Goal: Task Accomplishment & Management: Complete application form

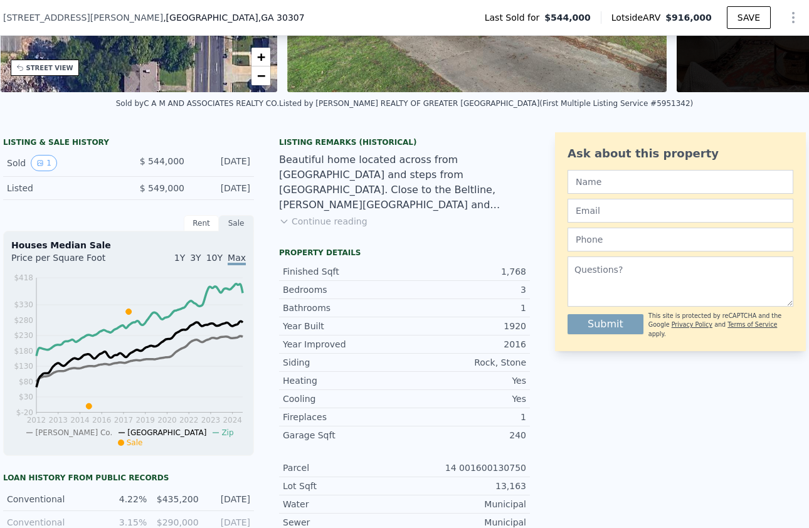
scroll to position [221, 0]
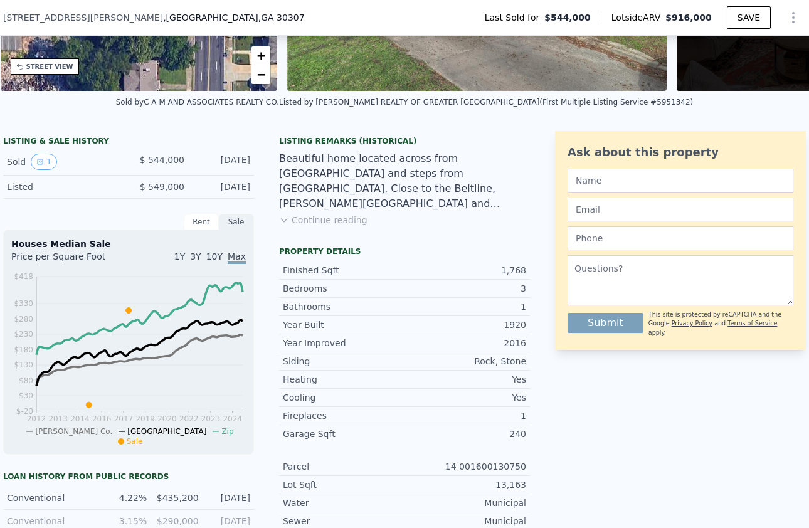
click at [349, 220] on button "Continue reading" at bounding box center [323, 220] width 88 height 13
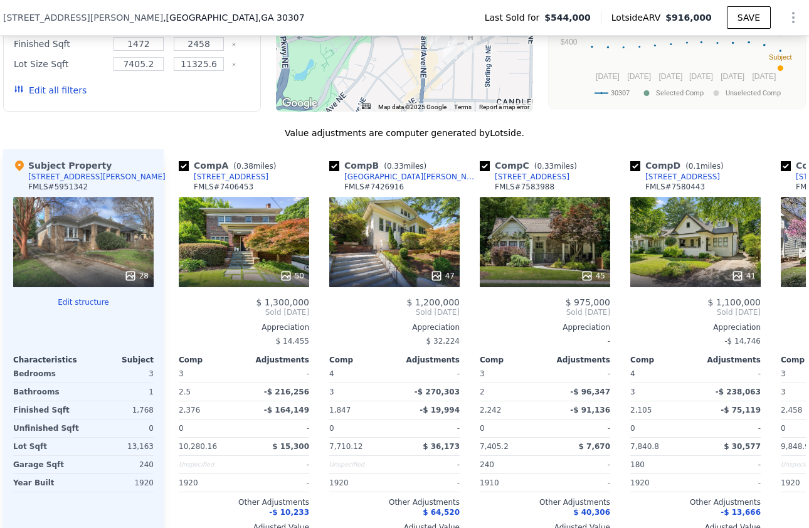
scroll to position [1269, 0]
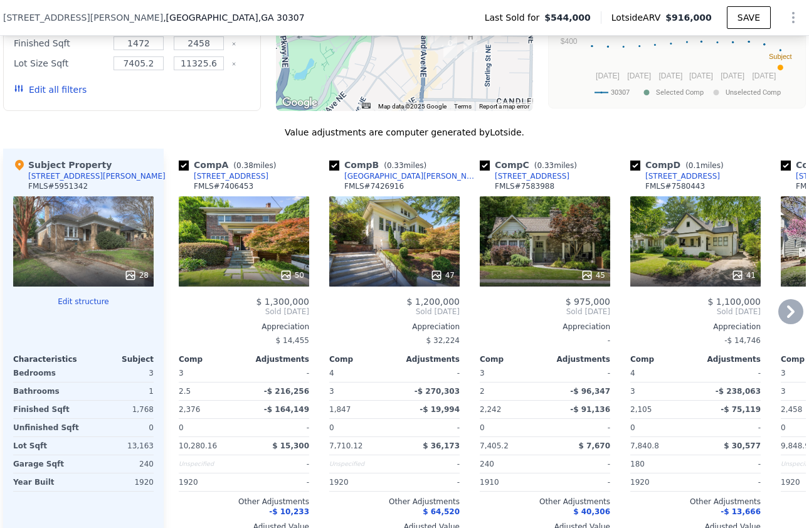
click at [561, 269] on div "45" at bounding box center [545, 275] width 120 height 13
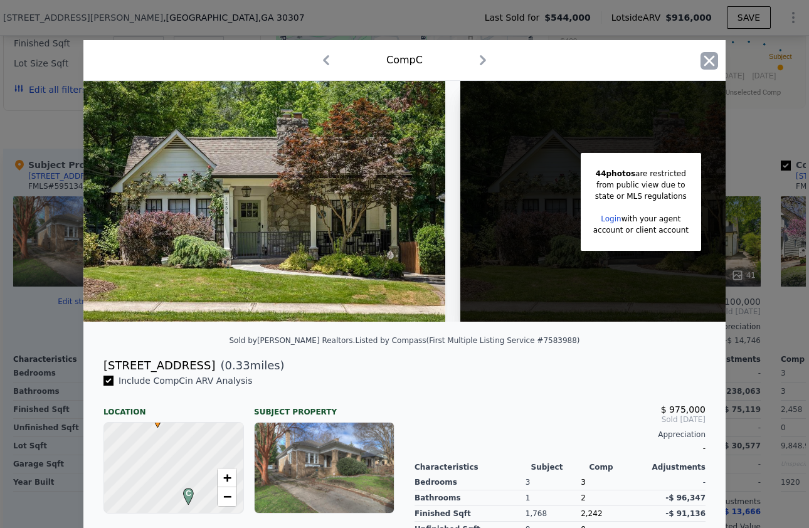
click at [704, 61] on icon "button" at bounding box center [710, 61] width 18 height 18
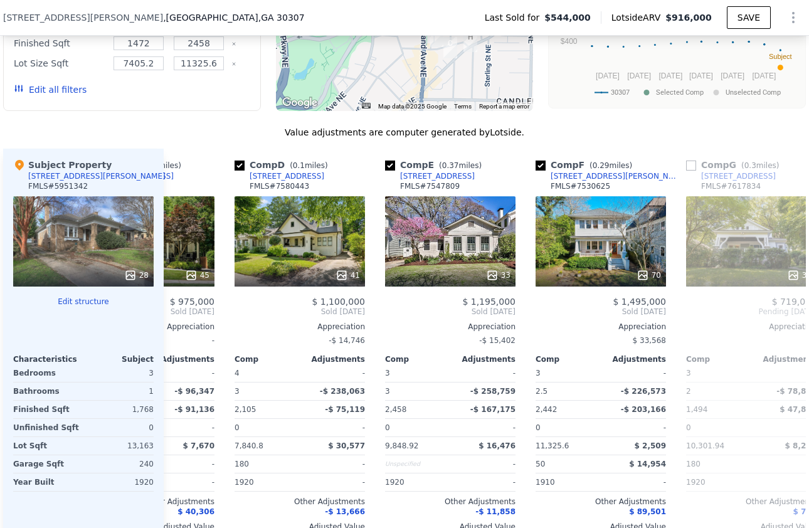
scroll to position [0, 403]
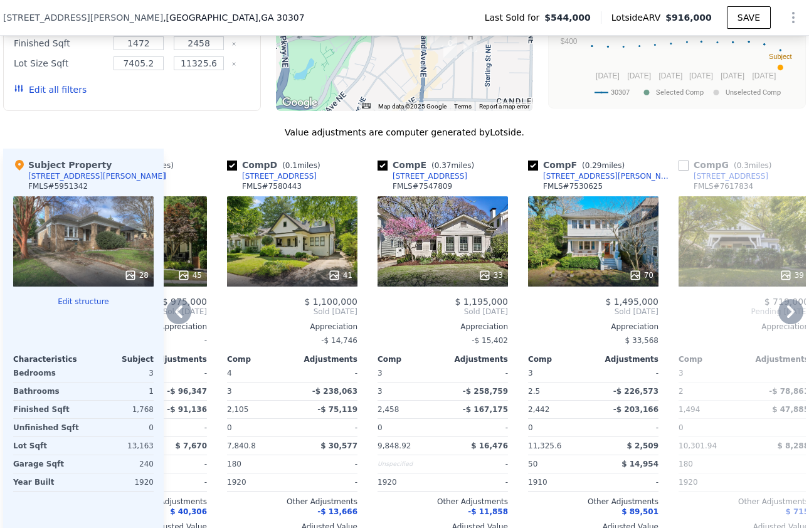
drag, startPoint x: 480, startPoint y: 145, endPoint x: 475, endPoint y: 151, distance: 7.6
click at [475, 159] on div "Comp E ( 0.37 miles) 976 Blue Ridge Ave NE FMLS # 7547809" at bounding box center [443, 178] width 130 height 38
copy div "[STREET_ADDRESS]"
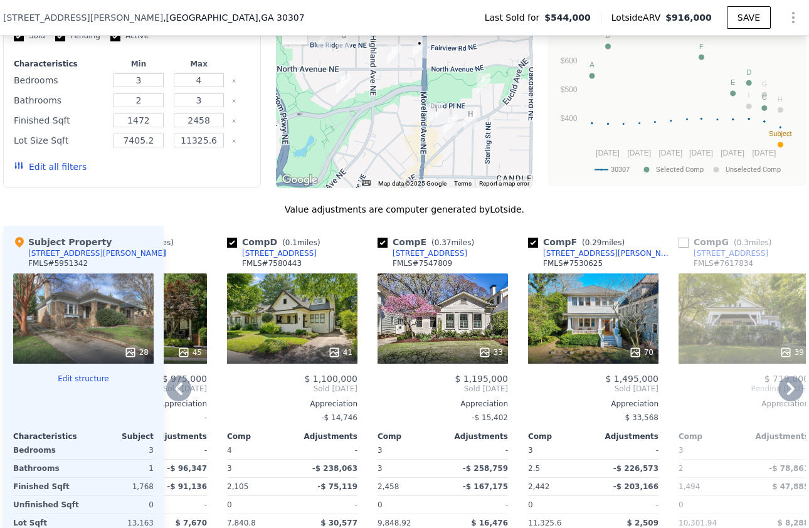
scroll to position [1175, 0]
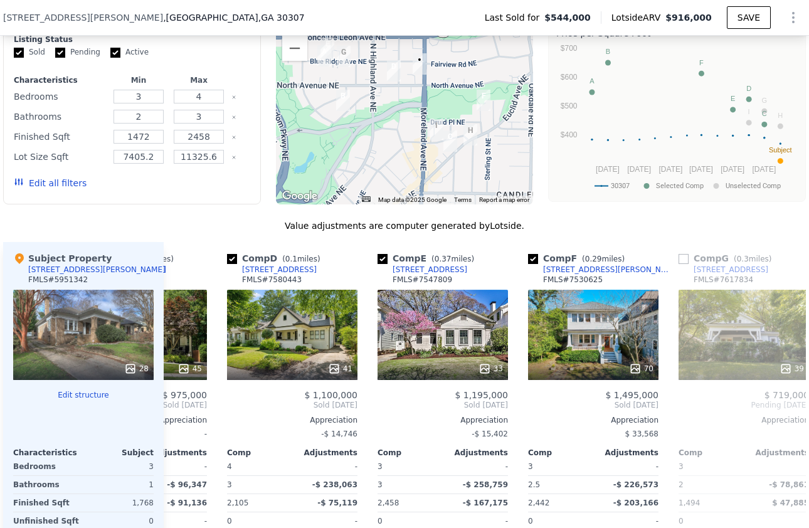
click at [797, 18] on icon "Show Options" at bounding box center [793, 17] width 15 height 15
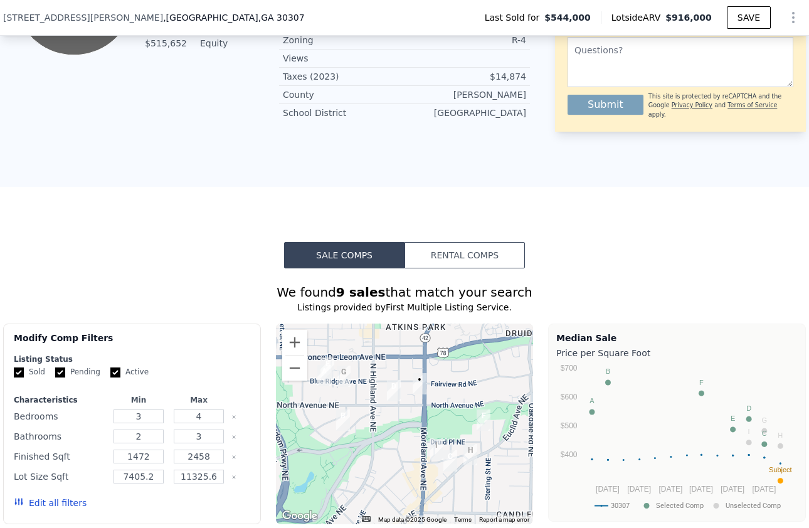
scroll to position [0, 0]
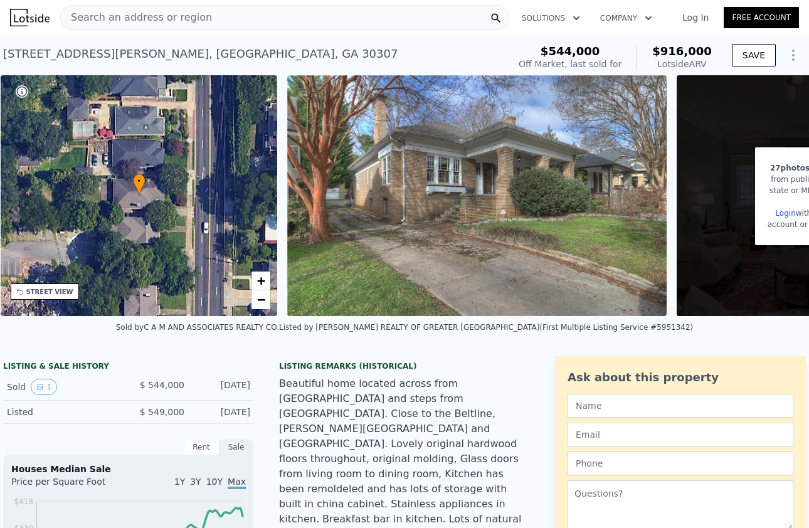
click at [743, 13] on link "Free Account" at bounding box center [761, 17] width 75 height 21
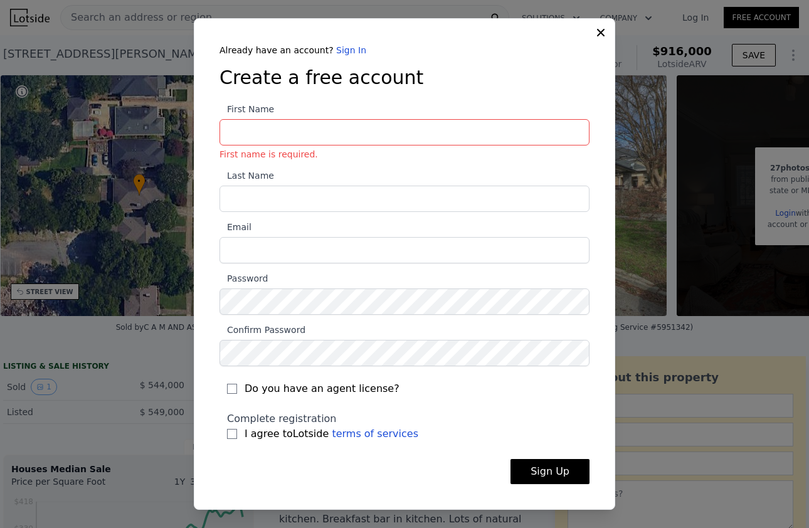
click at [603, 41] on div "Already have an account? Sign In Create a free account First Name First name is…" at bounding box center [405, 264] width 422 height 492
click at [600, 32] on icon at bounding box center [601, 32] width 13 height 13
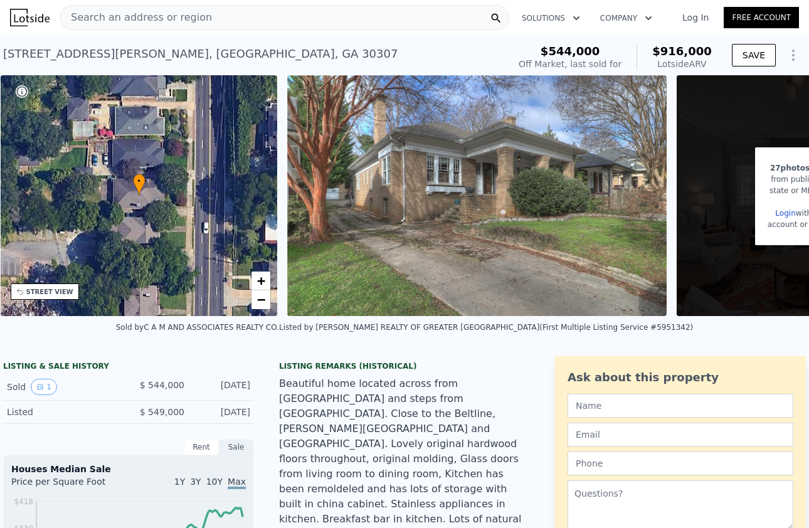
click at [696, 16] on link "Log In" at bounding box center [695, 17] width 56 height 13
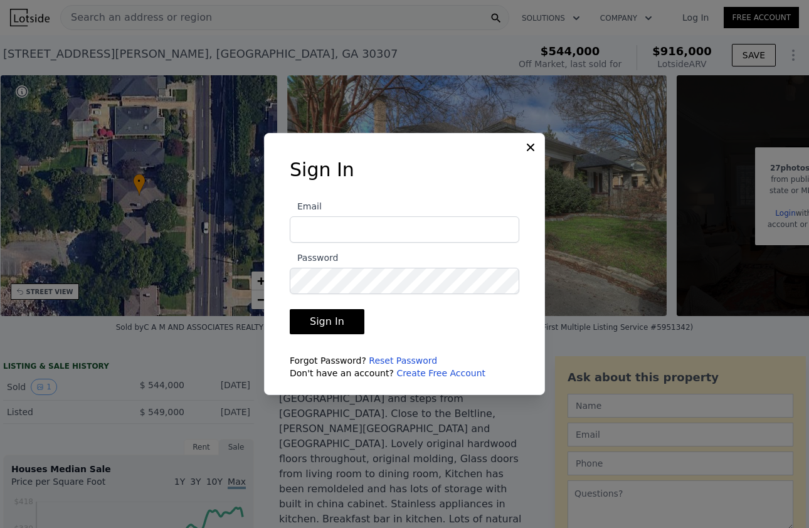
click at [361, 233] on input "Email" at bounding box center [405, 229] width 230 height 26
click at [529, 147] on icon at bounding box center [530, 147] width 13 height 13
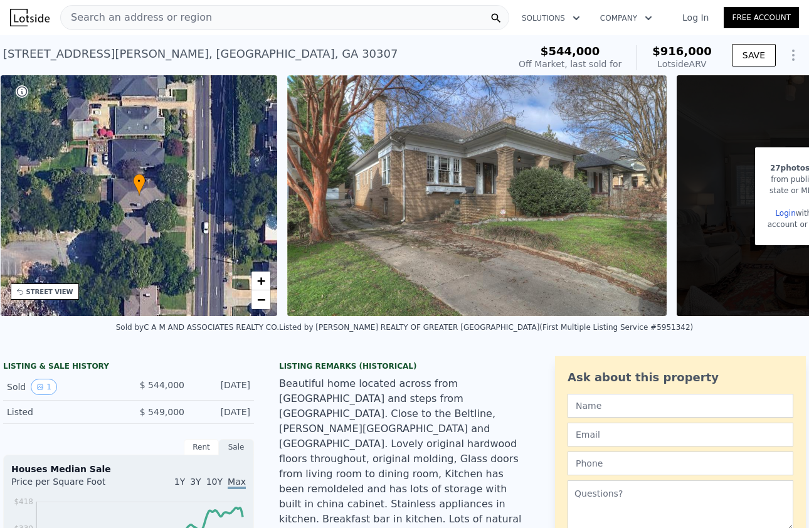
click at [749, 14] on link "Free Account" at bounding box center [761, 17] width 75 height 21
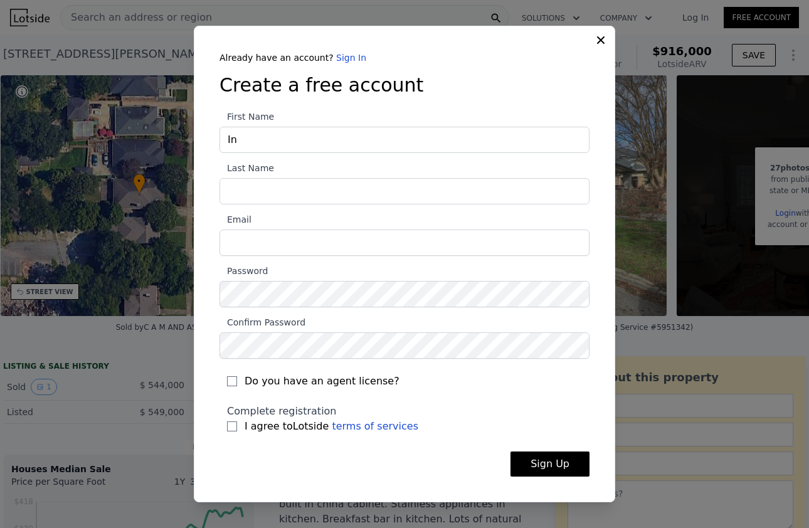
type input "I"
type input "Asya"
type input "Nails"
type input "[EMAIL_ADDRESS][DOMAIN_NAME]"
click at [235, 428] on input "I agree to Lotside terms of services" at bounding box center [232, 427] width 10 height 10
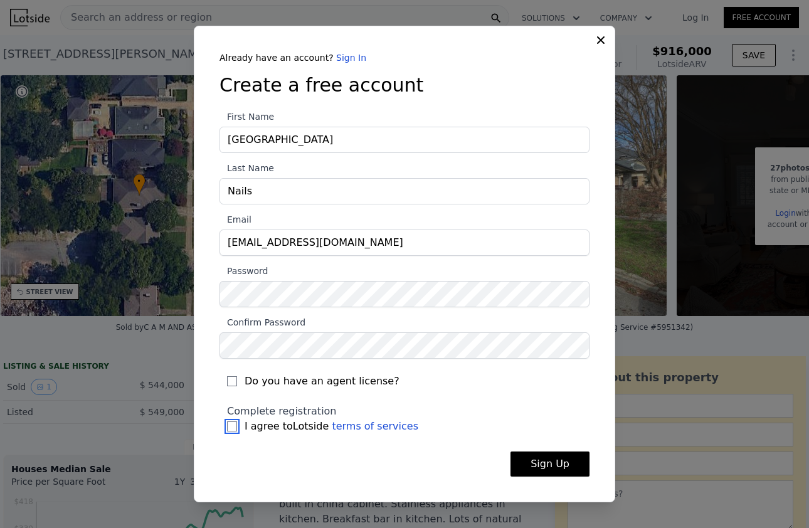
checkbox input "true"
click at [524, 462] on button "Sign Up" at bounding box center [550, 464] width 79 height 25
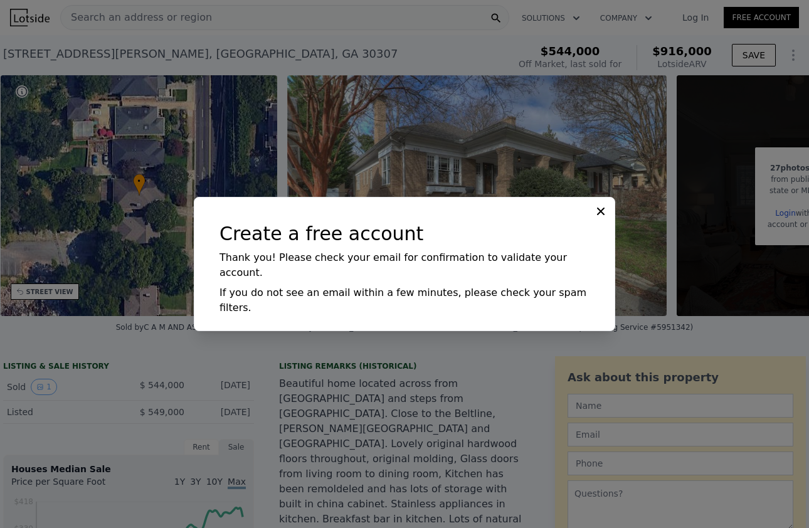
click at [599, 218] on icon at bounding box center [601, 211] width 13 height 13
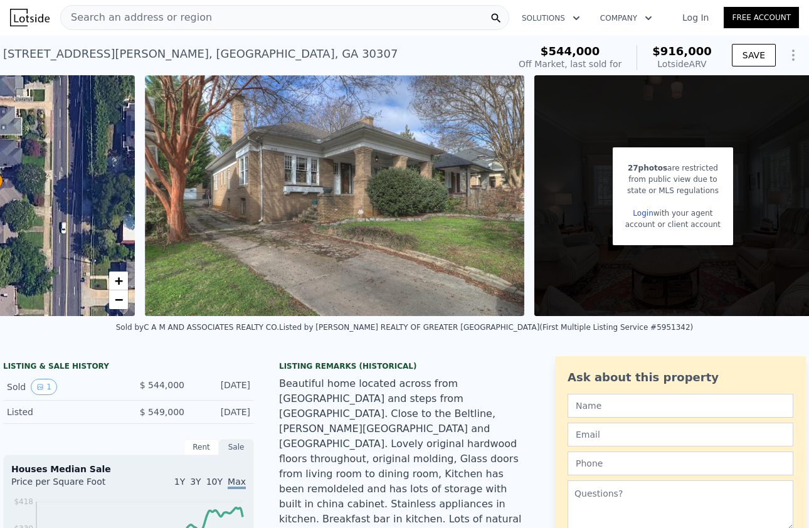
scroll to position [0, 441]
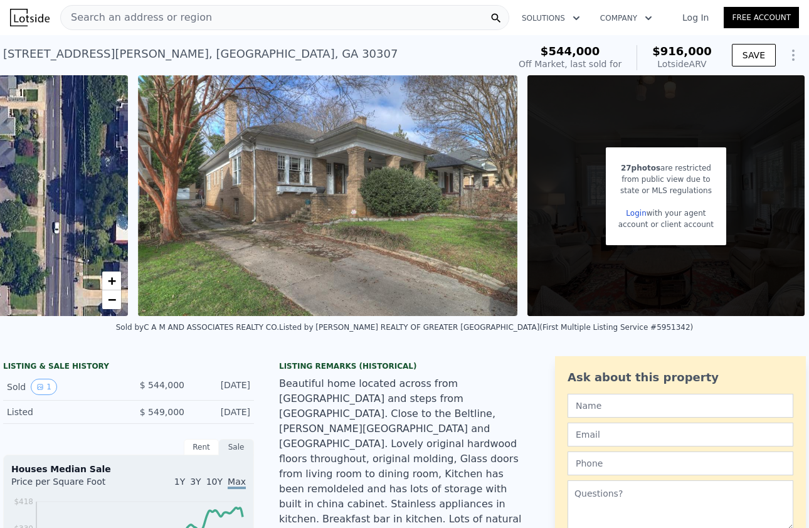
click at [700, 16] on link "Log In" at bounding box center [695, 17] width 56 height 13
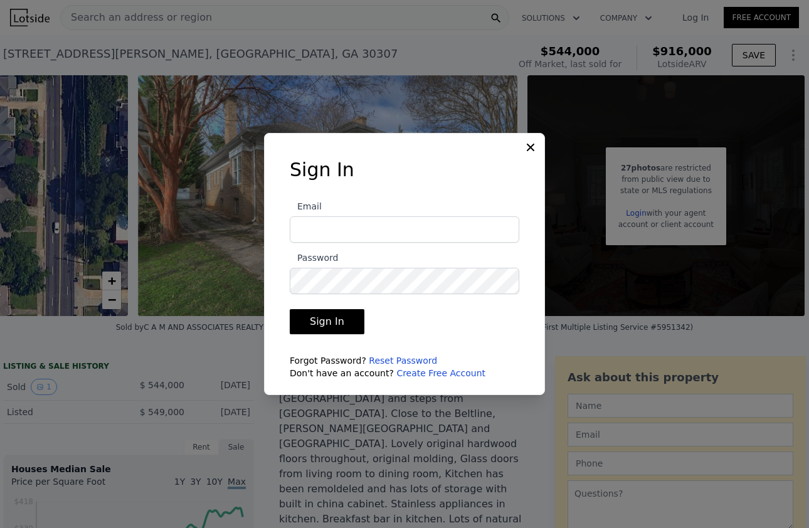
click at [379, 239] on input "Email" at bounding box center [405, 229] width 230 height 26
type input "[EMAIL_ADDRESS][DOMAIN_NAME]"
click at [290, 309] on button "Sign In" at bounding box center [327, 321] width 75 height 25
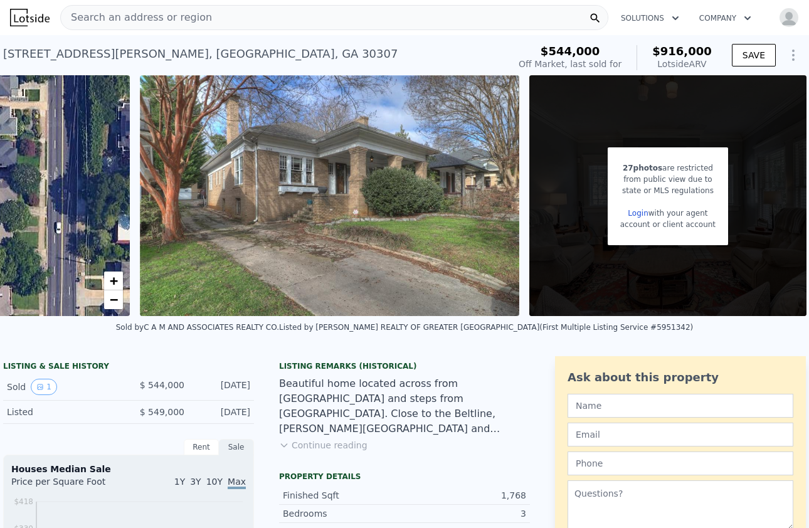
scroll to position [0, 441]
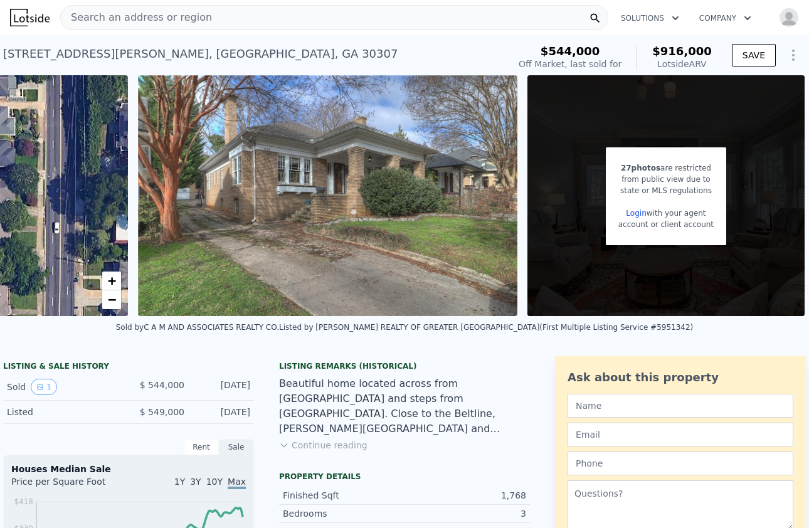
click at [637, 212] on link "Login" at bounding box center [636, 213] width 20 height 9
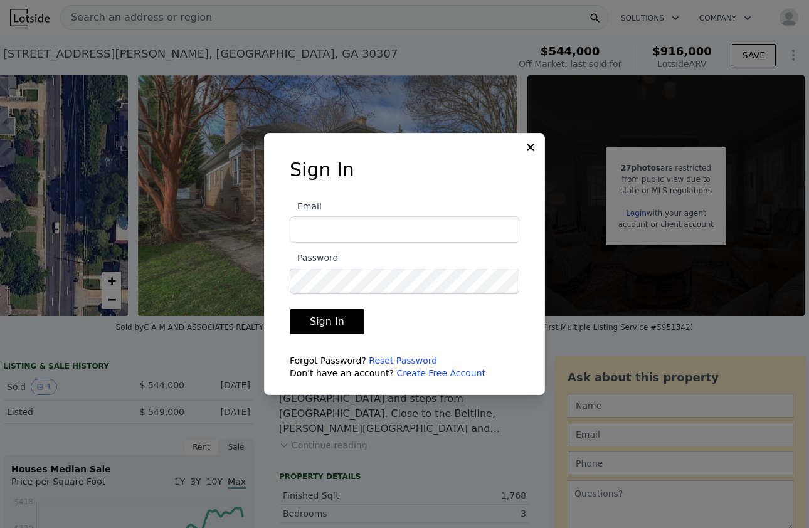
click at [430, 220] on input "Email" at bounding box center [405, 229] width 230 height 26
type input "[EMAIL_ADDRESS][DOMAIN_NAME]"
click at [329, 325] on button "Sign In" at bounding box center [327, 321] width 75 height 25
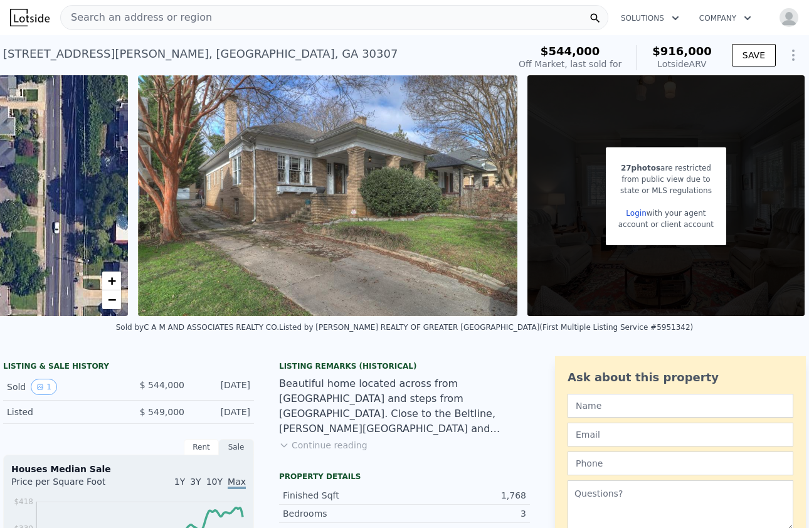
click at [667, 20] on button "Solutions" at bounding box center [650, 18] width 78 height 23
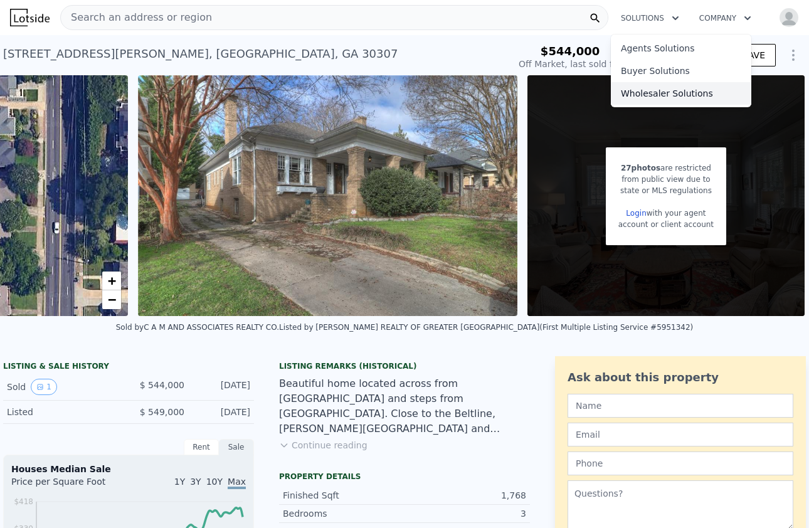
click at [655, 90] on link "Wholesaler Solutions" at bounding box center [681, 93] width 141 height 23
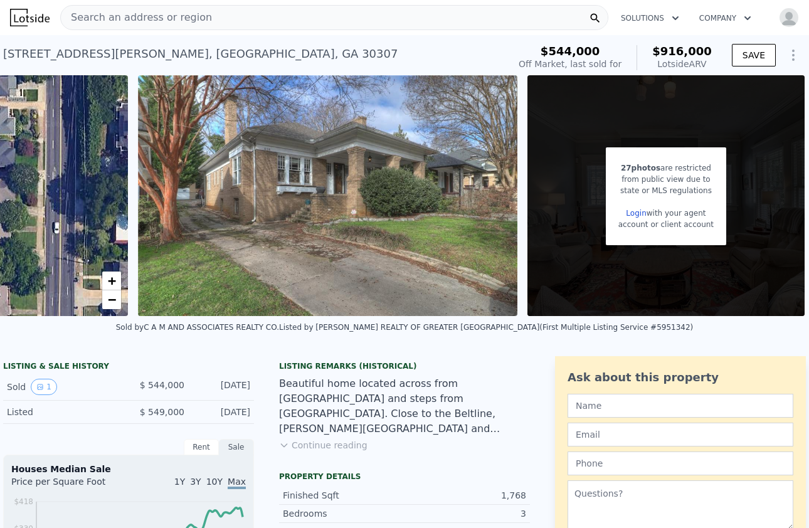
click at [773, 179] on div "27 photos are restricted from public view due to state or MLS regulations Login…" at bounding box center [666, 195] width 277 height 241
click at [43, 385] on icon "View historical data" at bounding box center [40, 387] width 8 height 8
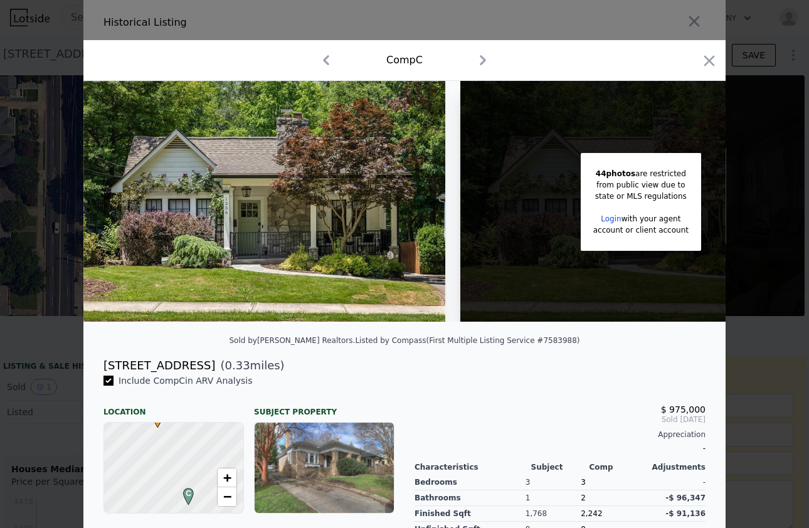
click at [480, 63] on icon "button" at bounding box center [483, 60] width 20 height 20
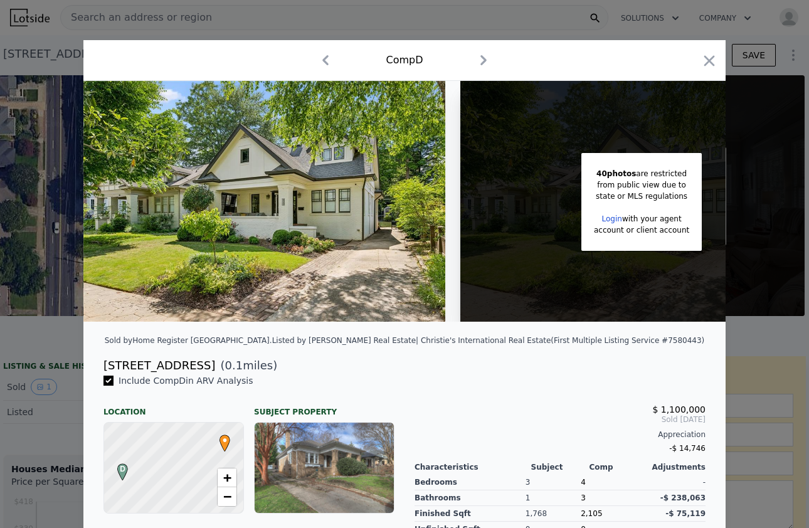
click at [480, 61] on icon "button" at bounding box center [484, 60] width 20 height 20
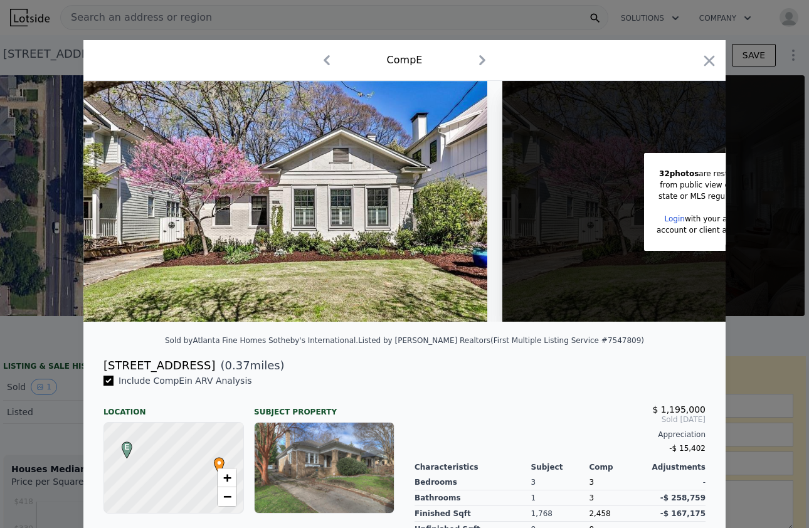
click at [487, 63] on icon "button" at bounding box center [482, 60] width 20 height 20
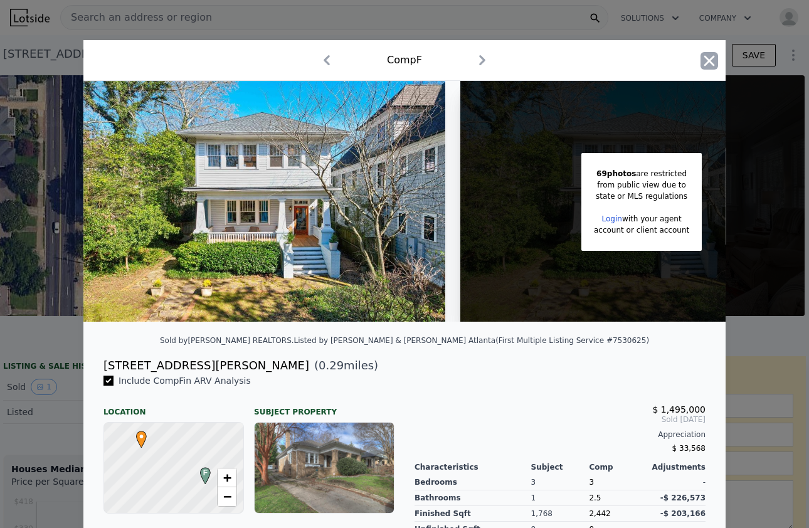
click at [711, 63] on icon "button" at bounding box center [710, 61] width 18 height 18
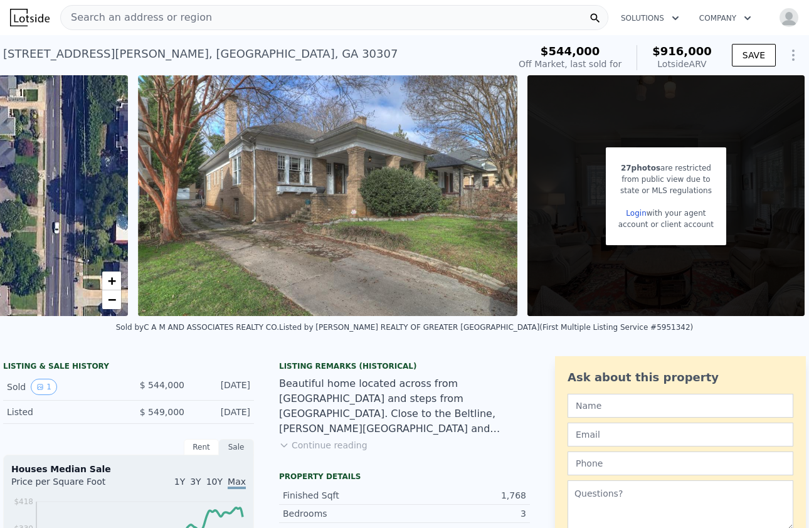
click at [111, 24] on span "Search an address or region" at bounding box center [136, 17] width 151 height 15
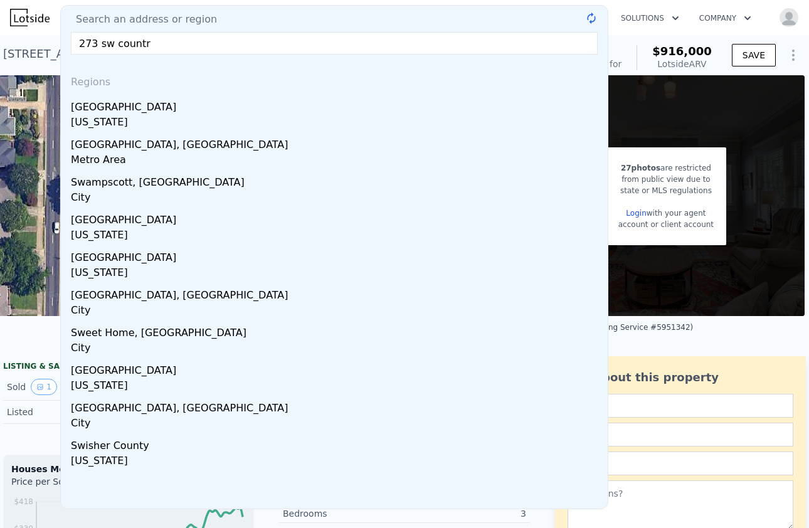
type input "273 sw country"
